Goal: Task Accomplishment & Management: Manage account settings

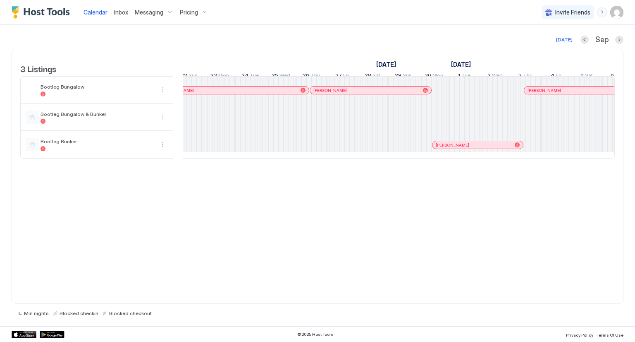
scroll to position [0, 476]
click at [609, 158] on div at bounding box center [610, 144] width 31 height 27
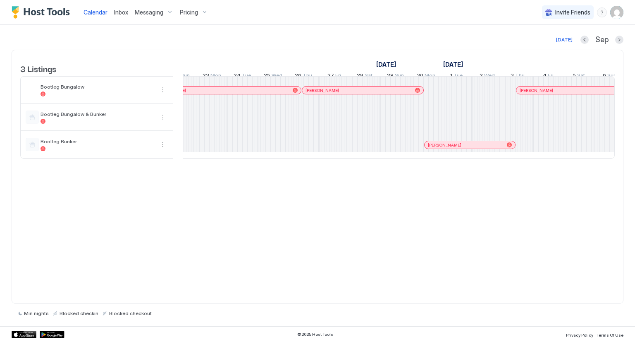
click at [609, 158] on div at bounding box center [610, 144] width 31 height 27
click at [617, 43] on div at bounding box center [619, 40] width 8 height 8
click at [627, 31] on div "[DATE] [DATE] Listings [DATE] [DATE] 7 Sat 8 Sun 9 Mon 10 Tue 11 Wed 12 Thu 13 …" at bounding box center [317, 175] width 635 height 301
click at [622, 38] on button "Next month" at bounding box center [619, 40] width 8 height 8
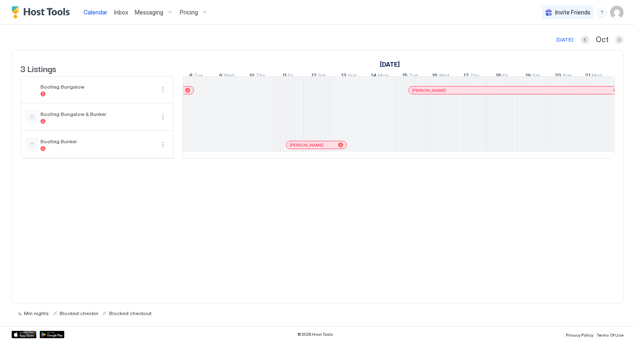
scroll to position [0, 683]
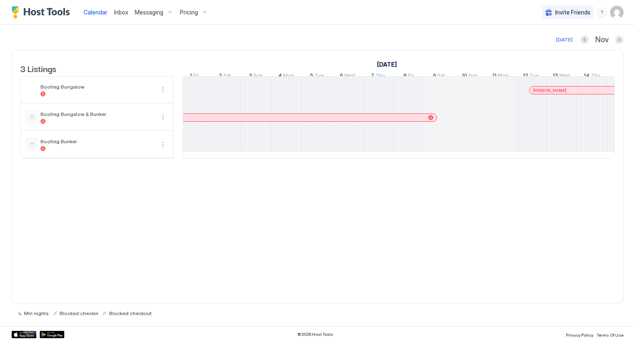
click at [426, 22] on div "Calendar Inbox Messaging Pricing Invite Friends JB" at bounding box center [317, 12] width 635 height 25
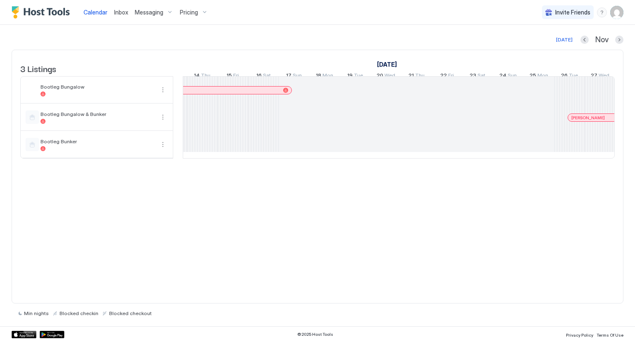
click at [542, 219] on div "3 Listings [DATE] [DATE] [DATE] 27 Sun 28 Mon 29 Tue 30 Wed 31 Thu 1 Fri 2 Sat …" at bounding box center [318, 176] width 612 height 253
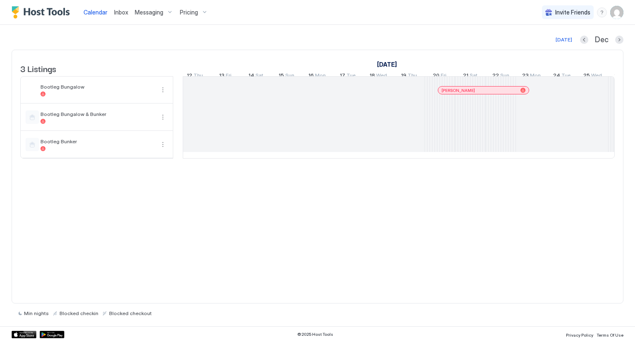
click at [545, 244] on div "3 Listings [DATE] [DATE] [DATE] 16 Sat 17 Sun 18 Mon 19 Tue 20 Wed 21 Thu 22 Fr…" at bounding box center [318, 176] width 612 height 253
click at [504, 202] on div "3 Listings [DATE] [DATE] [DATE] 16 Sat 17 Sun 18 Mon 19 Tue 20 Wed 21 Thu 22 Fr…" at bounding box center [318, 176] width 612 height 253
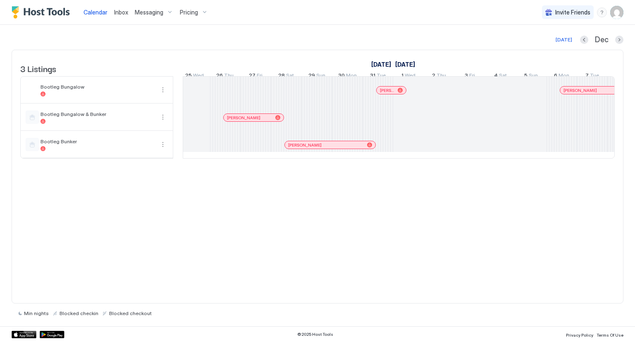
click at [518, 218] on div "3 Listings [DATE] [DATE] 6 Fri 7 Sat 8 Sun 9 Mon 10 Tue 11 Wed 12 Thu 13 Fri 14…" at bounding box center [318, 176] width 612 height 253
click at [531, 250] on div "3 Listings [DATE] [DATE] 6 Fri 7 Sat 8 Sun 9 Mon 10 Tue 11 Wed 12 Thu 13 Fri 14…" at bounding box center [318, 176] width 612 height 253
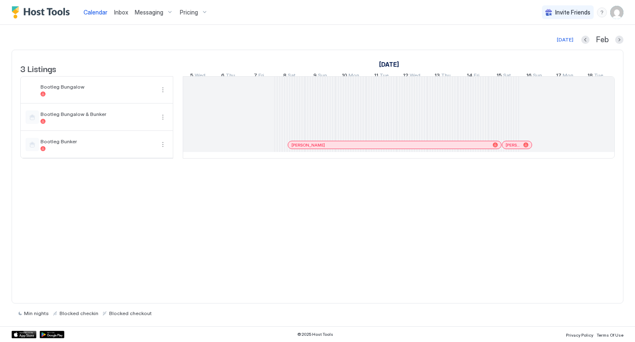
drag, startPoint x: 521, startPoint y: 272, endPoint x: 521, endPoint y: 268, distance: 4.2
click at [521, 272] on div "3 Listings [DATE] [DATE] [DATE] 15 Wed 16 Thu 17 Fri 18 Sat 19 Sun 20 Mon 21 Tu…" at bounding box center [318, 176] width 612 height 253
click at [611, 158] on div at bounding box center [626, 144] width 31 height 27
click at [546, 209] on div "3 Listings [DATE] [DATE] [DATE] 15 Wed 16 Thu 17 Fri 18 Sat 19 Sun 20 Mon 21 Tu…" at bounding box center [318, 176] width 612 height 253
click at [616, 167] on div "3 Listings [DATE] [DATE] [DATE] 15 Wed 16 Thu 17 Fri 18 Sat 19 Sun 20 Mon 21 Tu…" at bounding box center [317, 108] width 611 height 117
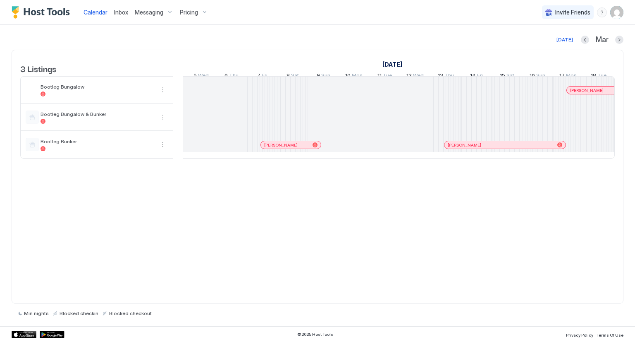
click at [535, 226] on div "3 Listings [DATE] [DATE] 4 Tue 5 Wed 6 Thu 7 Fri 8 Sat 9 Sun 10 Mon 11 Tue 12 W…" at bounding box center [318, 176] width 612 height 253
click at [535, 216] on div "3 Listings [DATE] [DATE] 4 Tue 5 Wed 6 Thu 7 Fri 8 Sat 9 Sun 10 Mon 11 Tue 12 W…" at bounding box center [318, 176] width 612 height 253
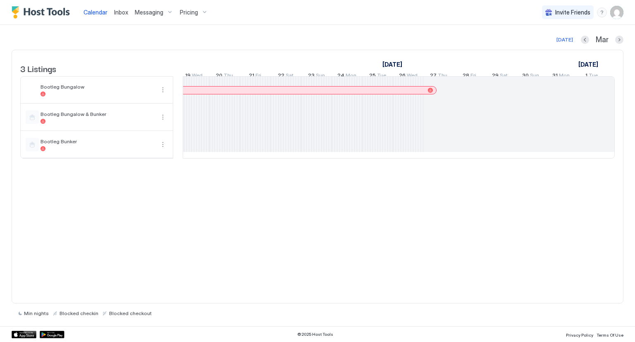
drag, startPoint x: 521, startPoint y: 206, endPoint x: 545, endPoint y: 189, distance: 29.4
click at [521, 205] on div "3 Listings [DATE] [DATE] [DATE] 24 Mon 25 Tue 26 Wed 27 Thu 28 Fri 1 Sat 2 Sun …" at bounding box center [318, 176] width 612 height 253
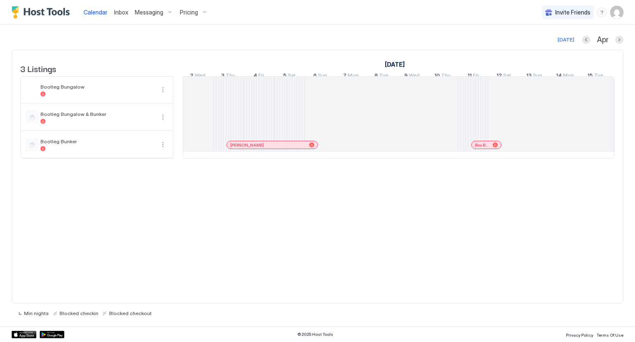
click at [533, 210] on div "3 Listings [DATE] [DATE] [DATE] 24 Mon 25 Tue 26 Wed 27 Thu 28 Fri 1 Sat 2 Sun …" at bounding box center [318, 176] width 612 height 253
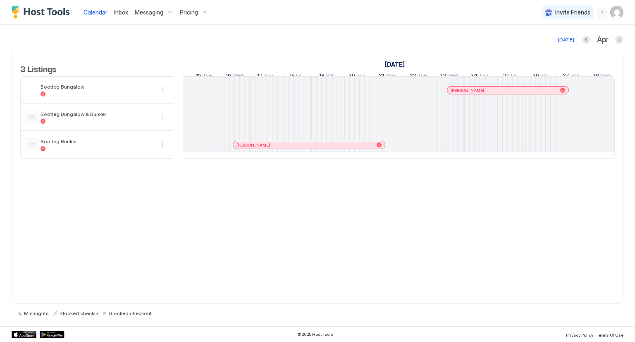
click at [524, 234] on div "3 Listings [DATE] [DATE] [DATE] 16 Sun 17 Mon 18 Tue 19 Wed 20 Thu 21 Fri 22 Sa…" at bounding box center [318, 176] width 612 height 253
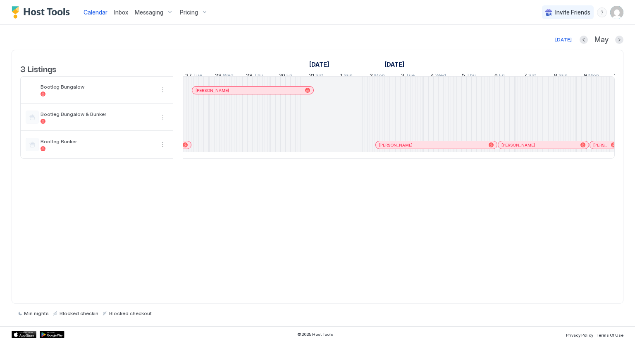
click at [538, 232] on div "3 Listings [DATE] [DATE] [DATE] 25 Fri 26 Sat 27 Sun 28 Mon 29 Tue 30 Wed 1 Thu…" at bounding box center [318, 176] width 612 height 253
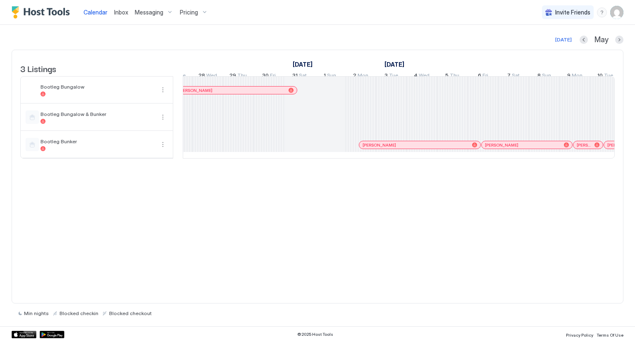
scroll to position [0, 1077]
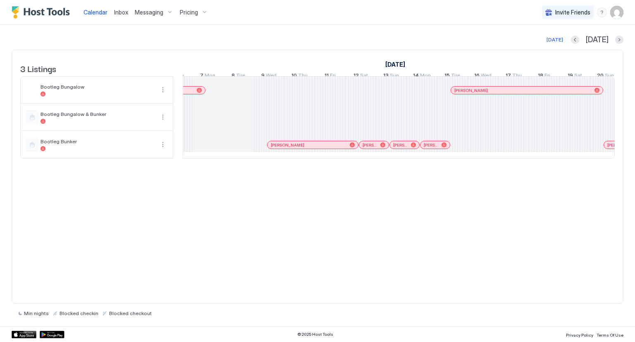
click at [528, 245] on div "3 Listings [DATE] [DATE] 4 Wed 5 Thu 6 Fri 7 Sat 8 Sun 9 Mon 10 Tue 11 Wed 12 T…" at bounding box center [318, 176] width 612 height 253
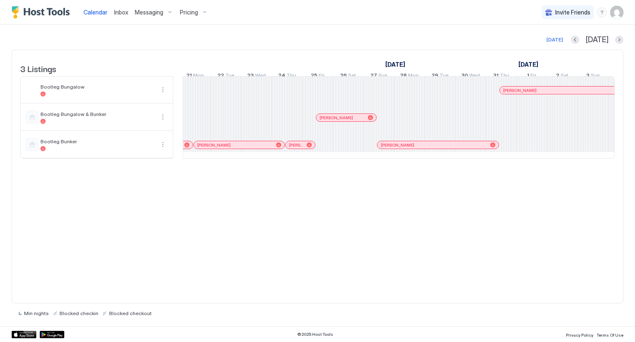
click at [552, 222] on div "3 Listings [DATE] [DATE] [DATE] 24 Tue 25 Wed 26 Thu 27 Fri 28 Sat 29 Sun 30 Mo…" at bounding box center [318, 176] width 612 height 253
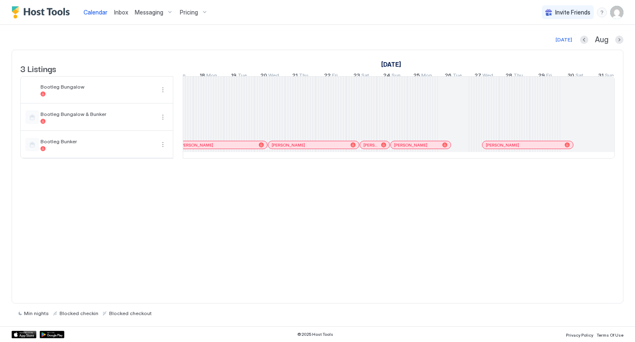
click at [547, 210] on div "3 Listings [DATE] [DATE] [DATE] 14 Mon 15 Tue 16 Wed 17 Thu 18 Fri 19 Sat 20 Su…" at bounding box center [318, 176] width 612 height 253
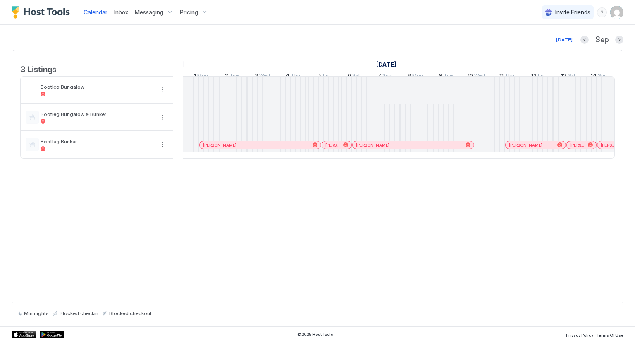
drag, startPoint x: 581, startPoint y: 237, endPoint x: 574, endPoint y: 221, distance: 17.2
click at [581, 237] on div "3 Listings [DATE] [DATE] 3 Sun 4 Mon 5 Tue 6 Wed 7 Thu 8 Fri 9 Sat 10 Sun 11 Mo…" at bounding box center [318, 176] width 612 height 253
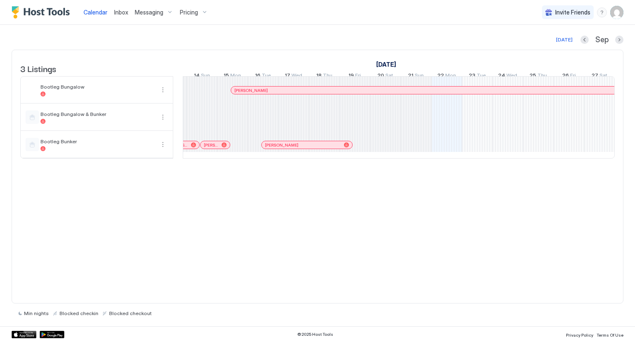
click at [533, 226] on div "3 Listings [DATE] [DATE] [DATE] 23 Sat 24 Sun 25 Mon 26 Tue 27 Wed 28 Thu 29 Fr…" at bounding box center [318, 176] width 612 height 253
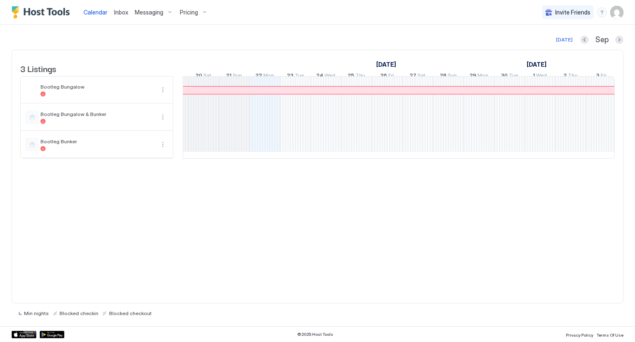
drag, startPoint x: 569, startPoint y: 216, endPoint x: 573, endPoint y: 187, distance: 29.2
click at [569, 216] on div "3 Listings [DATE] [DATE] [DATE] 23 Sat 24 Sun 25 Mon 26 Tue 27 Wed 28 Thu 29 Fr…" at bounding box center [318, 176] width 612 height 253
click at [543, 257] on div "3 Listings [DATE] [DATE] [DATE] 23 Sat 24 Sun 25 Mon 26 Tue 27 Wed 28 Thu 29 Fr…" at bounding box center [318, 176] width 612 height 253
